Goal: Transaction & Acquisition: Purchase product/service

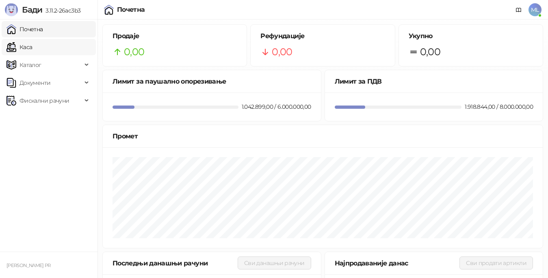
click at [32, 48] on link "Каса" at bounding box center [19, 47] width 26 height 16
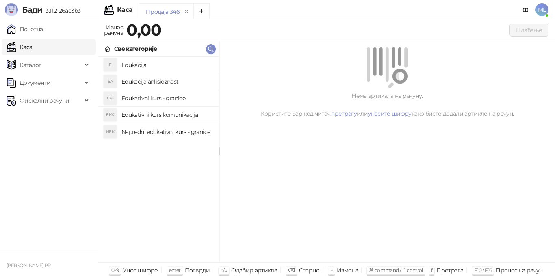
click at [158, 66] on h4 "Edukacija" at bounding box center [166, 64] width 91 height 13
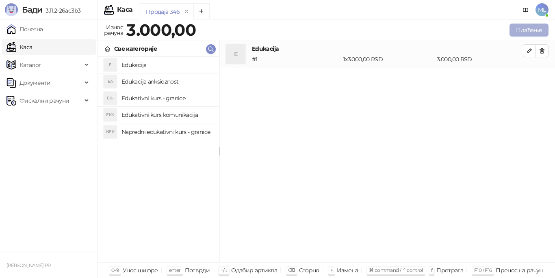
click at [536, 30] on button "Плаћање" at bounding box center [528, 30] width 39 height 13
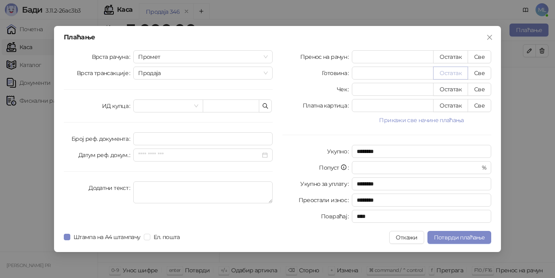
drag, startPoint x: 482, startPoint y: 59, endPoint x: 450, endPoint y: 76, distance: 36.3
click at [479, 59] on button "Све" at bounding box center [479, 56] width 24 height 13
type input "****"
click at [432, 236] on button "Потврди плаћање" at bounding box center [459, 237] width 64 height 13
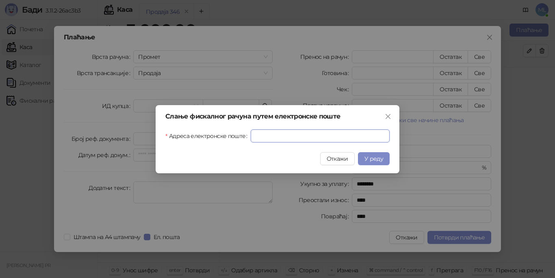
click at [297, 132] on input "Адреса електронске поште" at bounding box center [319, 135] width 139 height 13
type input "**********"
click at [373, 158] on span "У реду" at bounding box center [373, 158] width 19 height 7
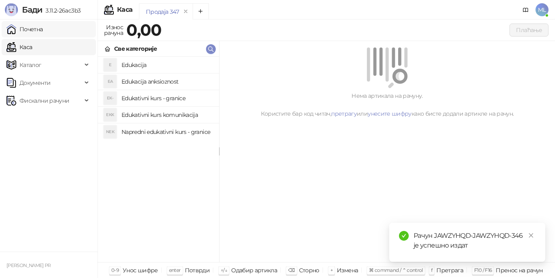
click at [43, 29] on link "Почетна" at bounding box center [24, 29] width 37 height 16
